Goal: Information Seeking & Learning: Learn about a topic

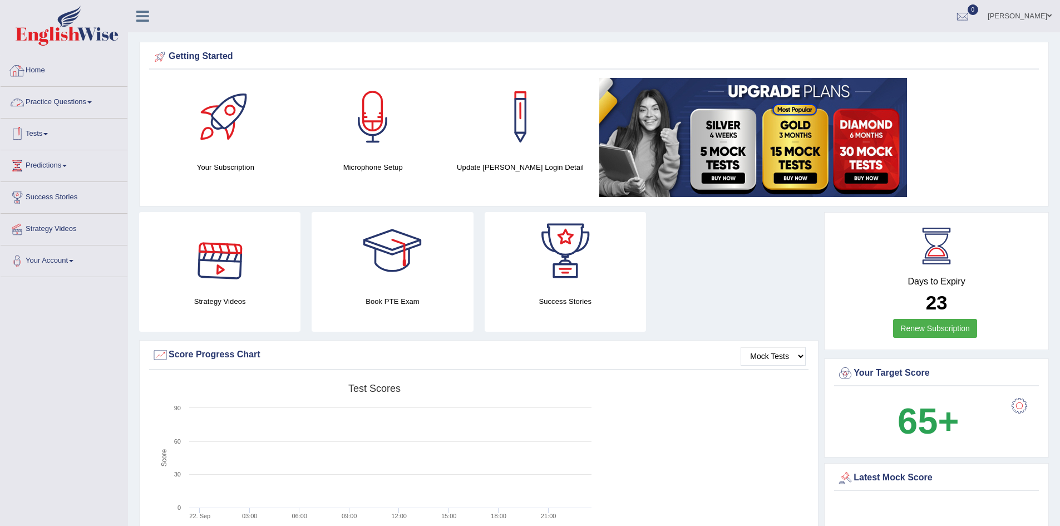
click at [46, 103] on link "Practice Questions" at bounding box center [64, 101] width 127 height 28
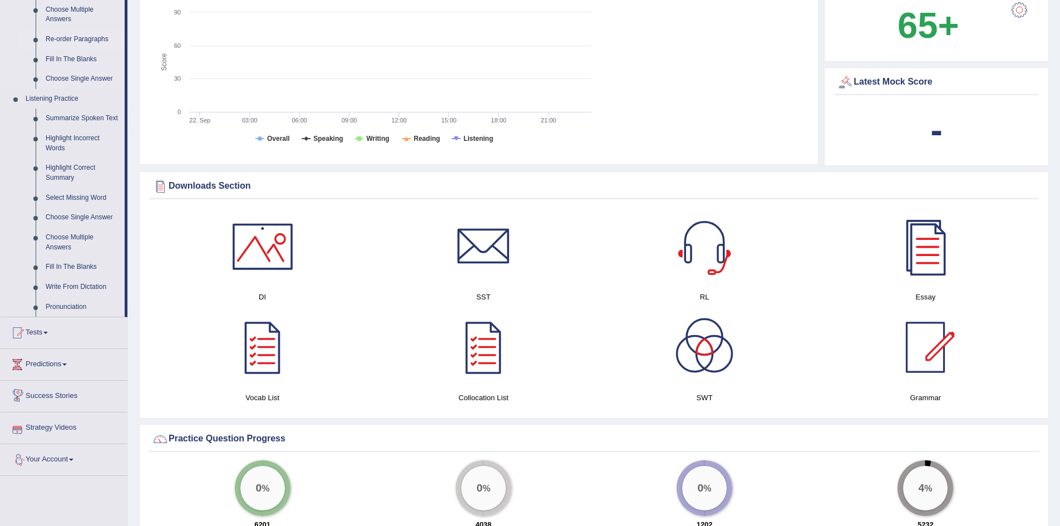
scroll to position [395, 0]
click at [64, 171] on link "Highlight Correct Summary" at bounding box center [83, 173] width 84 height 29
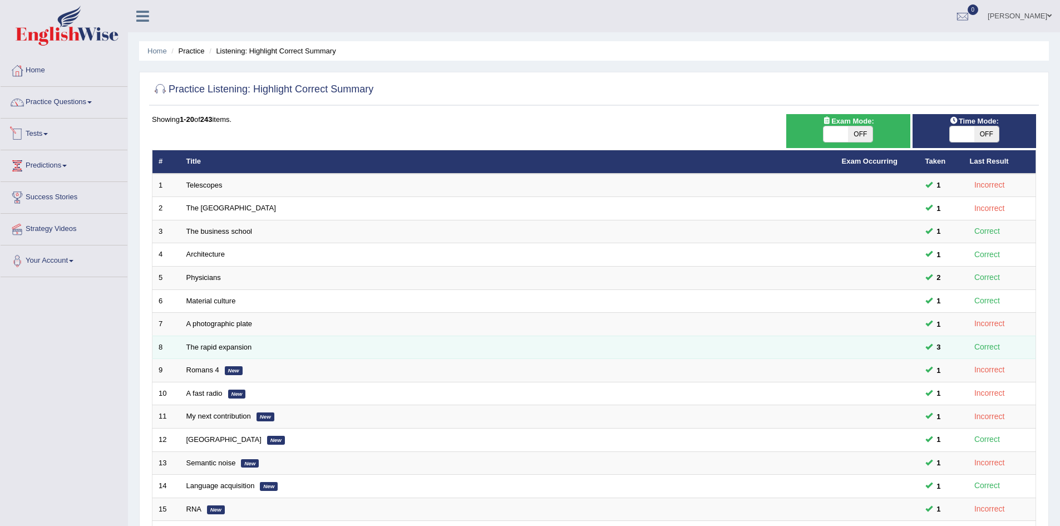
scroll to position [211, 0]
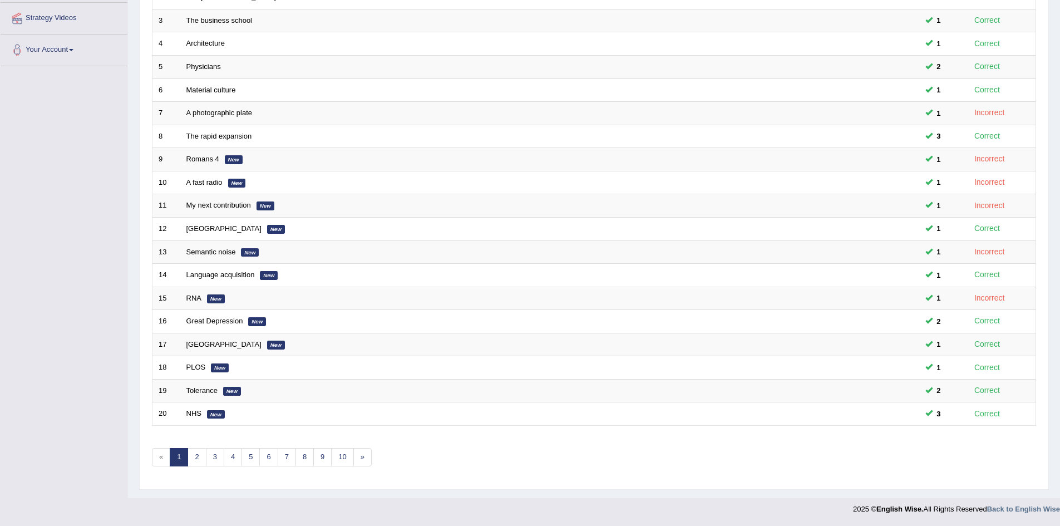
click at [362, 466] on div "Showing 1-20 of 243 items. # Title Exam Occurring Taken Last Result 1 Telescope…" at bounding box center [594, 191] width 884 height 577
click at [363, 460] on link "»" at bounding box center [362, 457] width 18 height 18
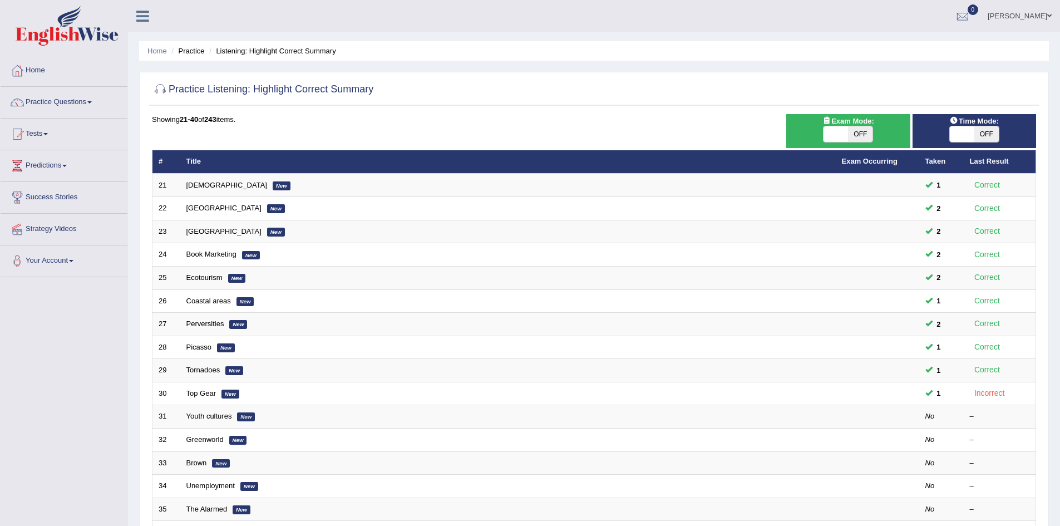
scroll to position [211, 0]
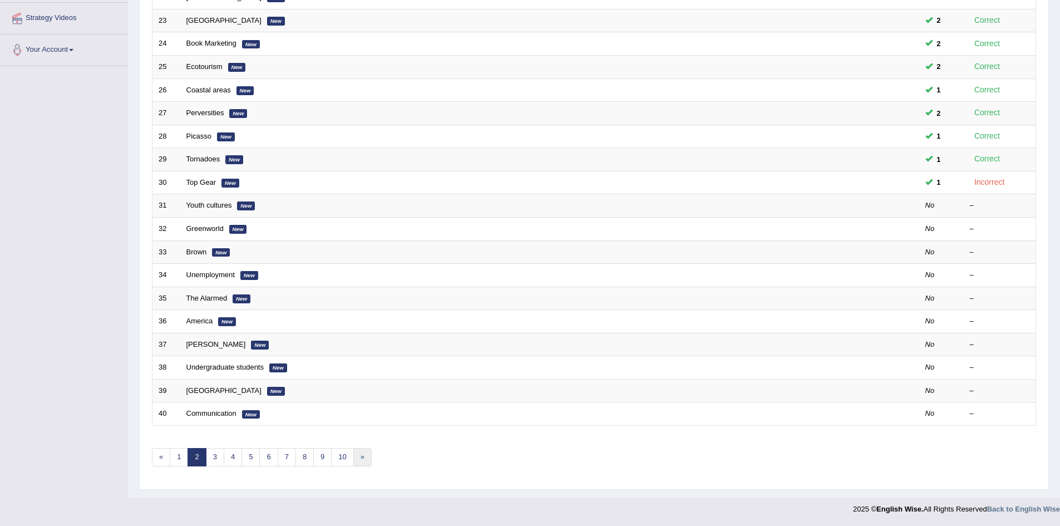
click at [363, 460] on link "»" at bounding box center [362, 457] width 18 height 18
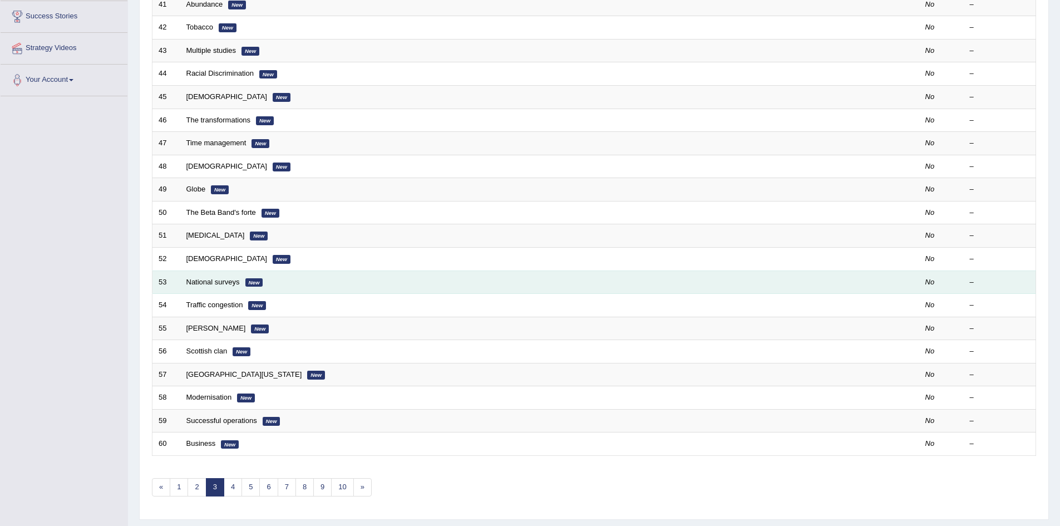
scroll to position [181, 0]
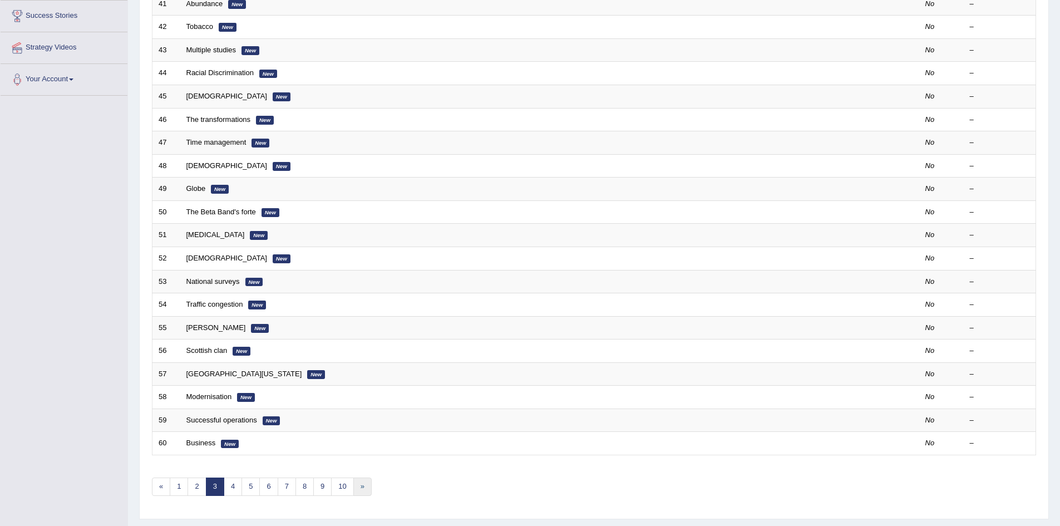
click at [367, 489] on link "»" at bounding box center [362, 486] width 18 height 18
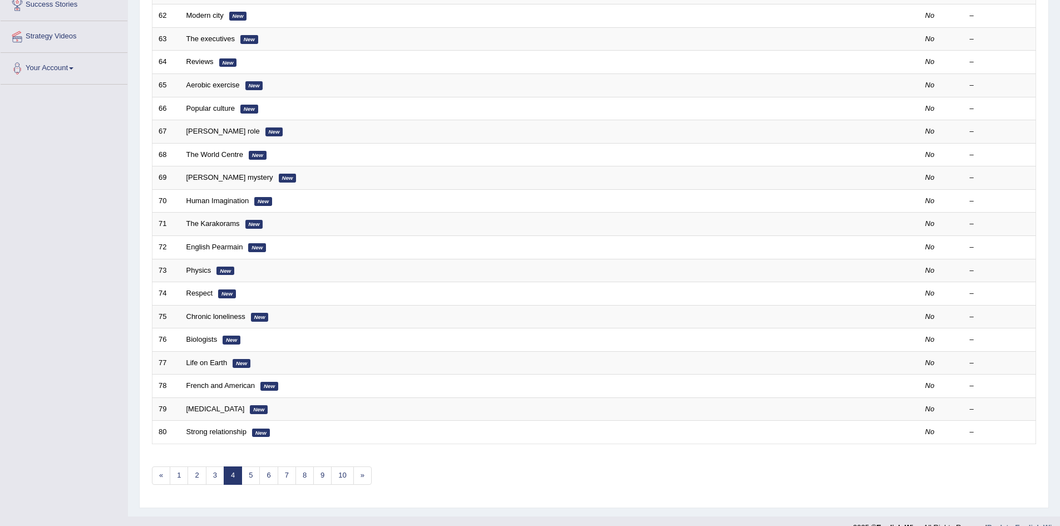
scroll to position [211, 0]
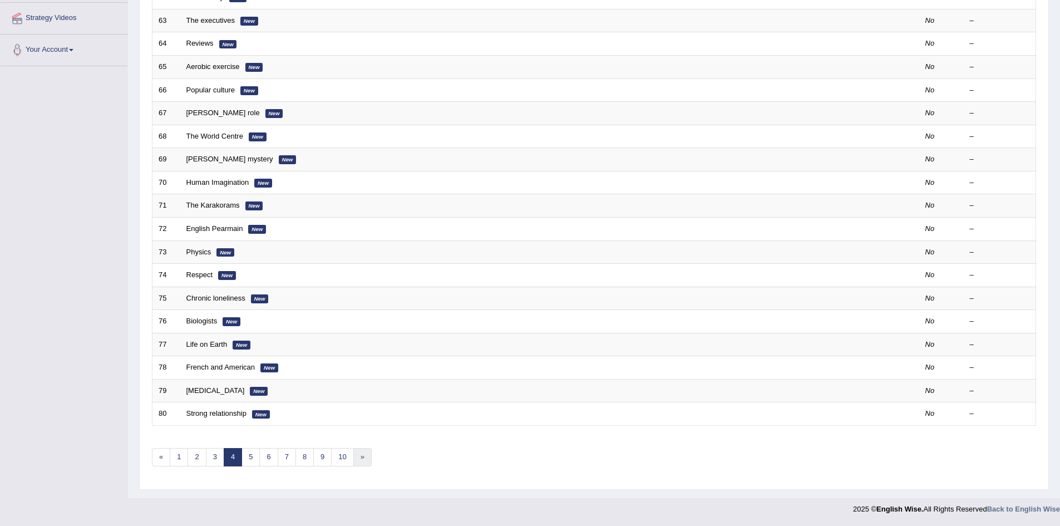
click at [363, 459] on link "»" at bounding box center [362, 457] width 18 height 18
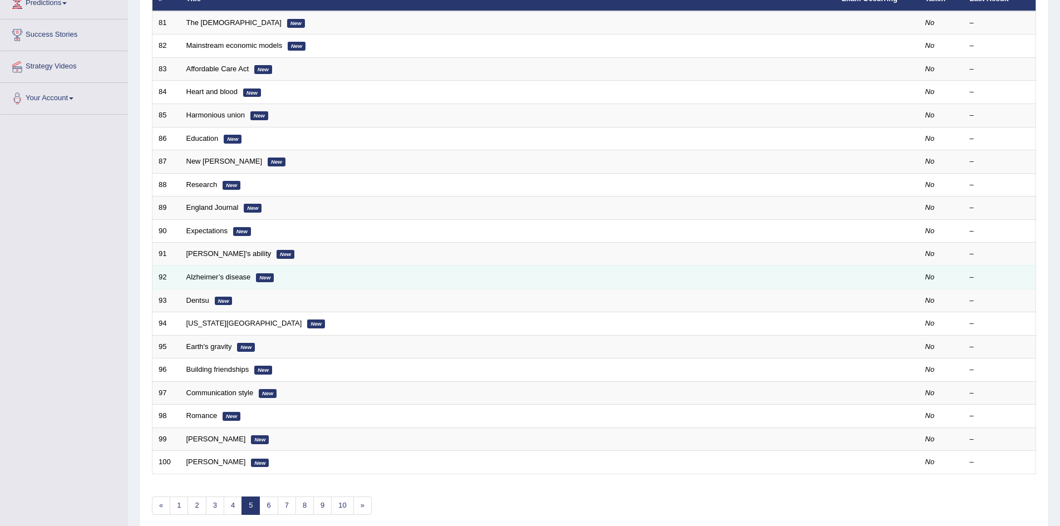
scroll to position [163, 0]
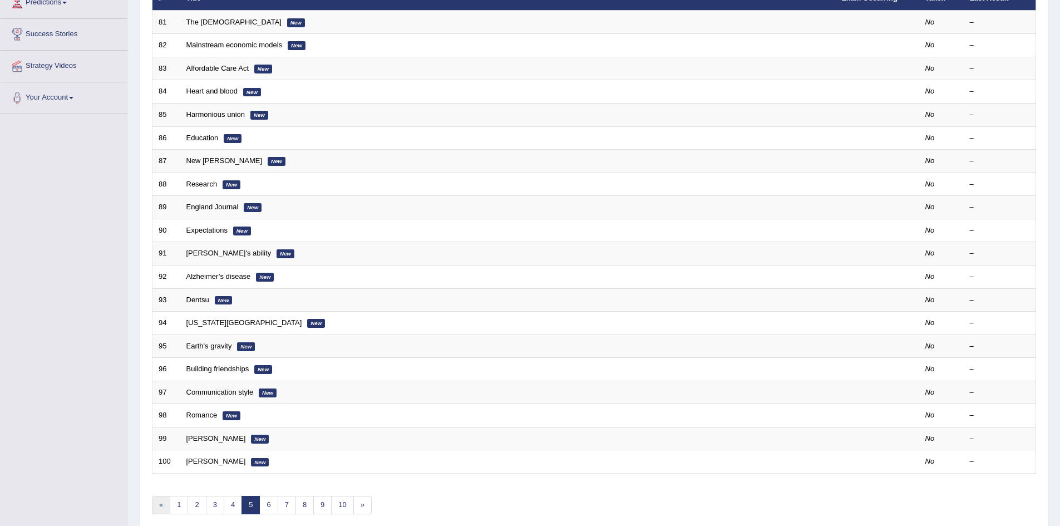
click at [166, 511] on link "«" at bounding box center [161, 505] width 18 height 18
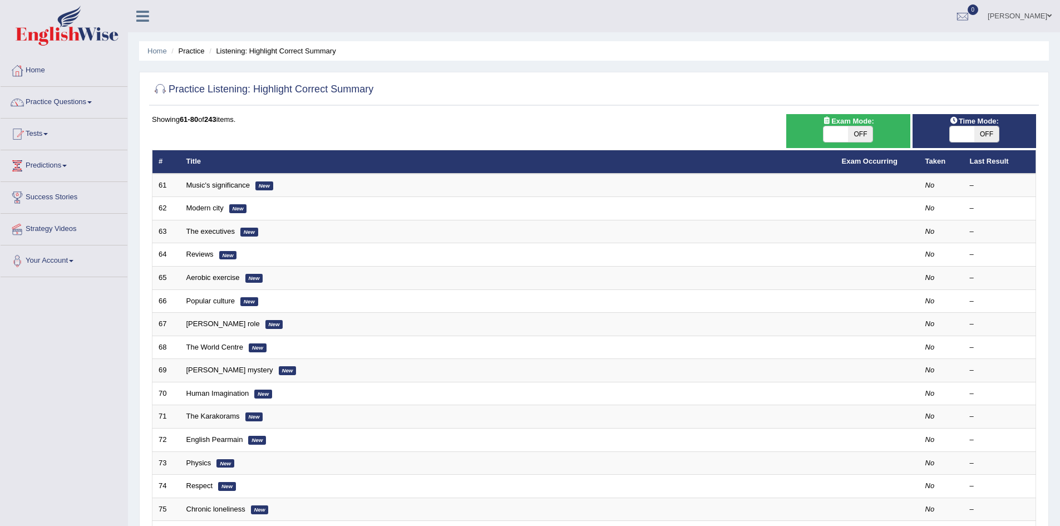
click at [166, 511] on td "75" at bounding box center [166, 508] width 28 height 23
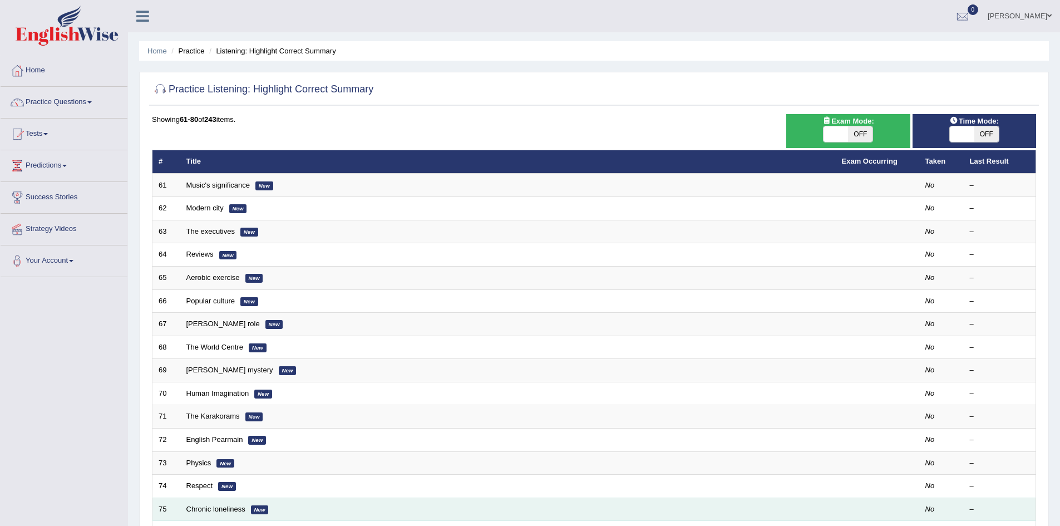
scroll to position [211, 0]
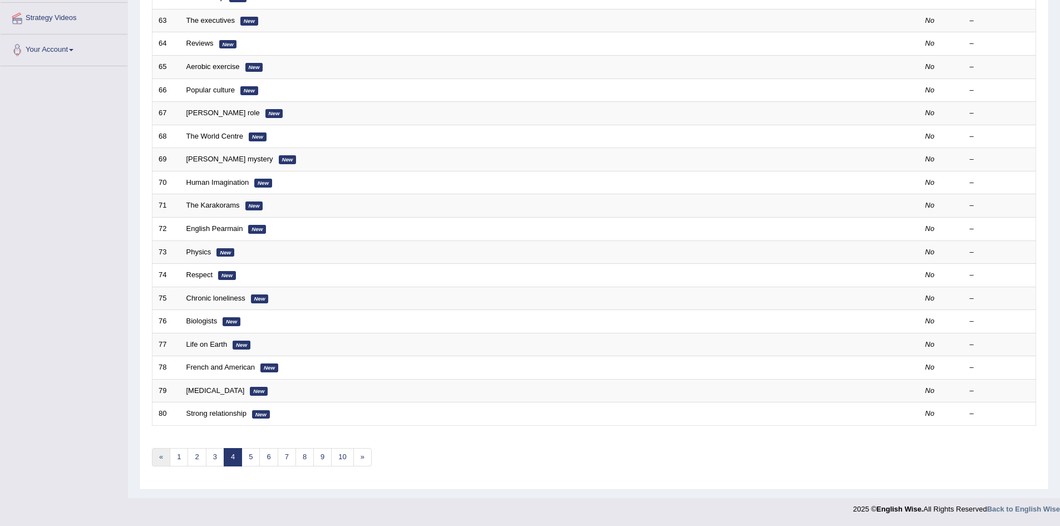
click at [159, 460] on link "«" at bounding box center [161, 457] width 18 height 18
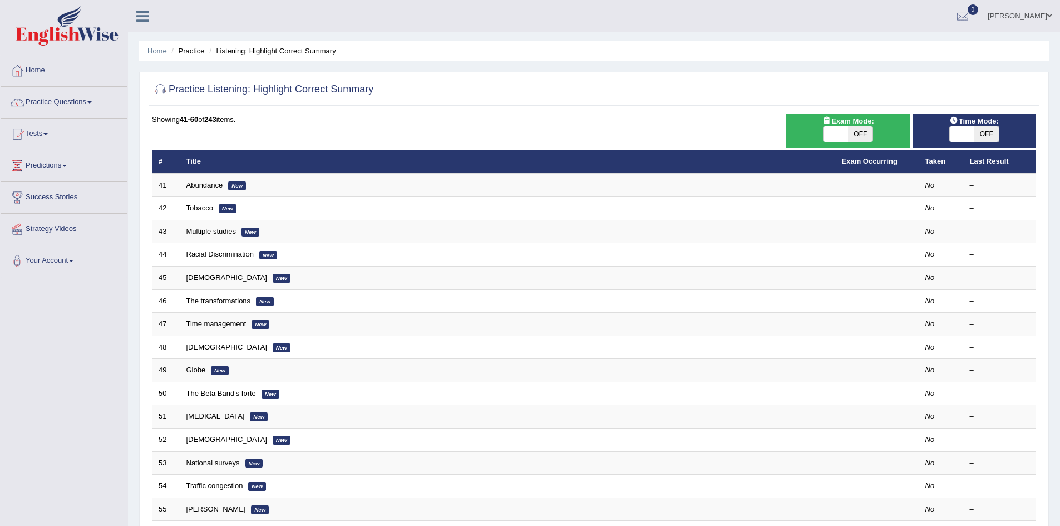
click at [159, 460] on td "53" at bounding box center [166, 462] width 28 height 23
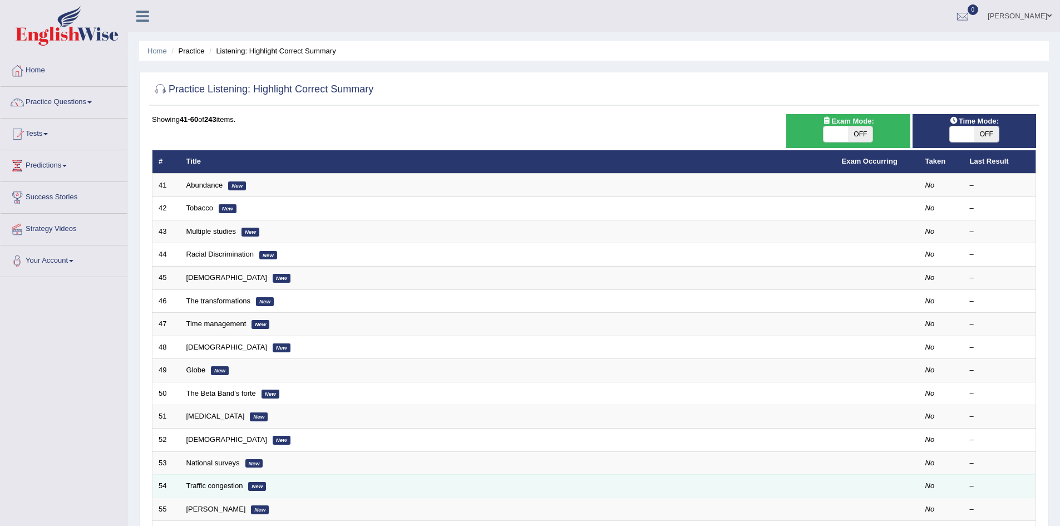
scroll to position [211, 0]
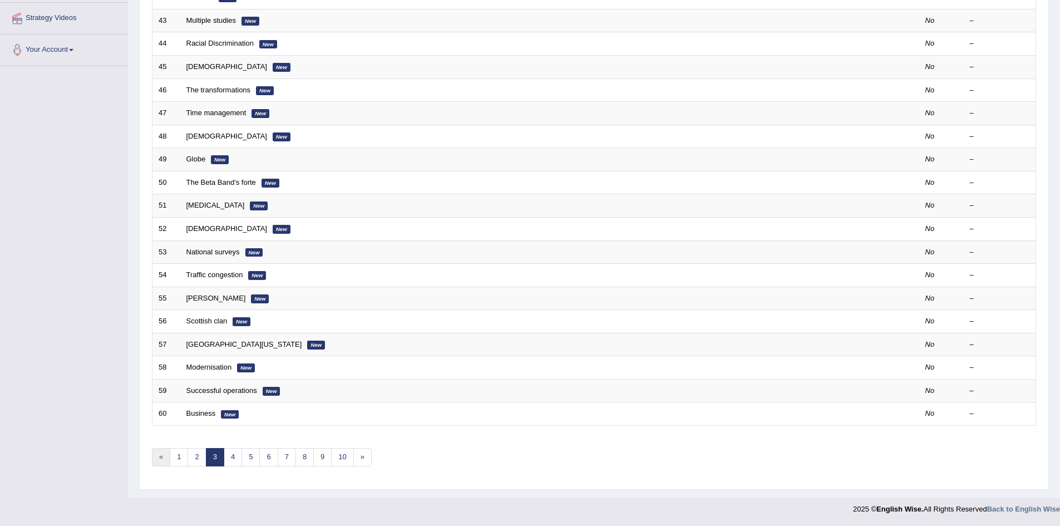
click at [161, 458] on link "«" at bounding box center [161, 457] width 18 height 18
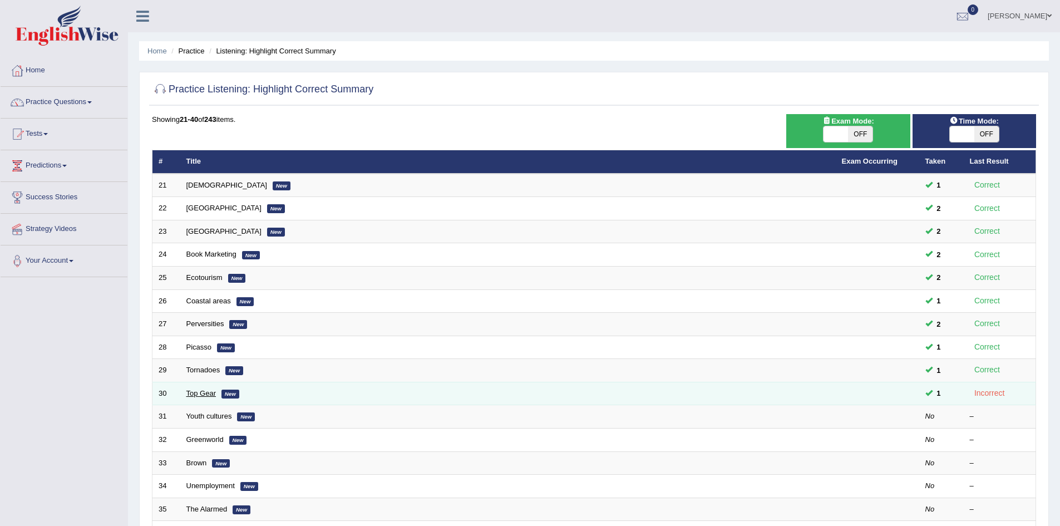
click at [192, 393] on link "Top Gear" at bounding box center [200, 393] width 29 height 8
